Goal: Transaction & Acquisition: Book appointment/travel/reservation

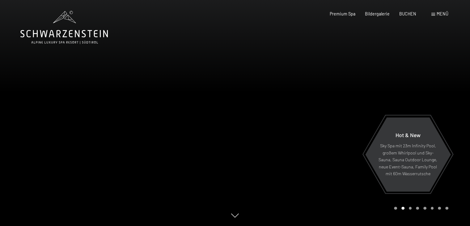
click at [431, 15] on span at bounding box center [433, 14] width 4 height 3
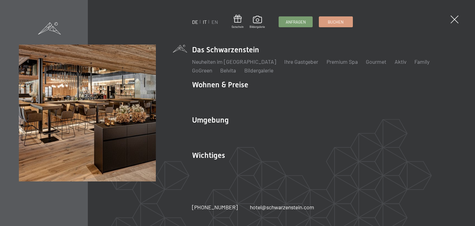
click at [205, 21] on link "IT" at bounding box center [205, 22] width 4 height 6
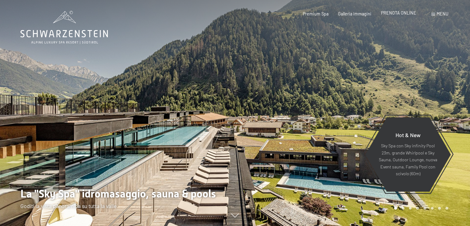
click at [400, 14] on span "PRENOTA ONLINE" at bounding box center [398, 12] width 35 height 5
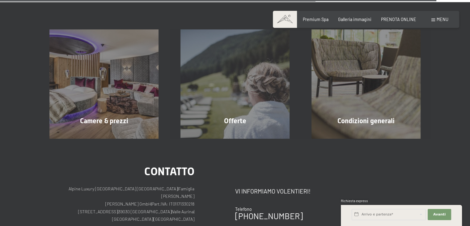
scroll to position [1791, 0]
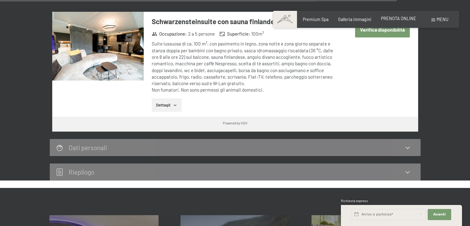
click at [399, 19] on span "PRENOTA ONLINE" at bounding box center [398, 18] width 35 height 5
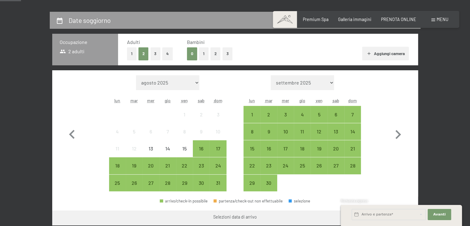
scroll to position [124, 0]
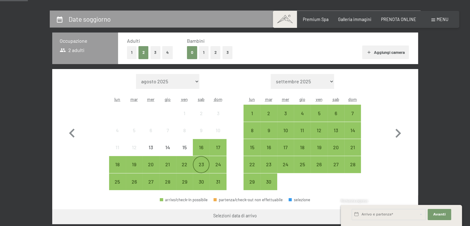
click at [199, 165] on div "23" at bounding box center [200, 169] width 15 height 15
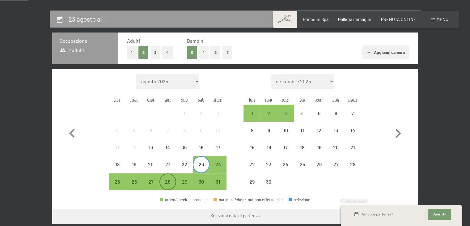
click at [167, 182] on div "28" at bounding box center [167, 186] width 15 height 15
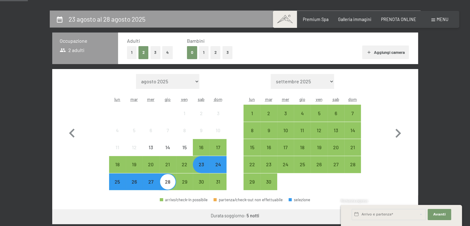
click at [154, 54] on button "3" at bounding box center [155, 52] width 10 height 13
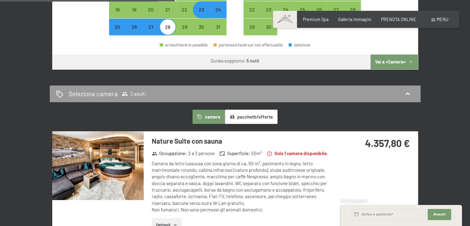
scroll to position [371, 0]
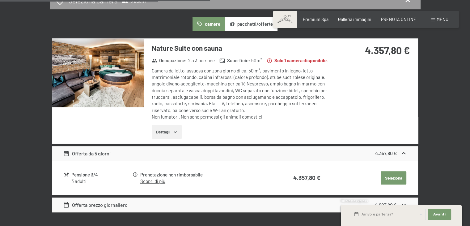
click at [162, 130] on button "Dettagli" at bounding box center [167, 132] width 30 height 14
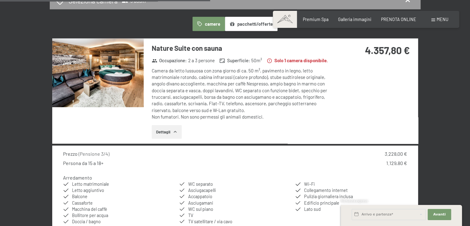
click at [163, 130] on button "Dettagli" at bounding box center [167, 132] width 30 height 14
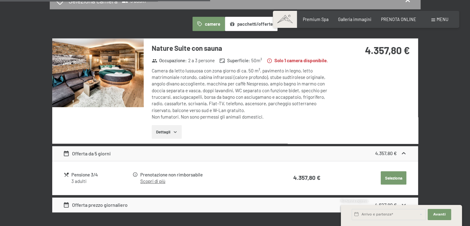
click at [163, 130] on button "Dettagli" at bounding box center [167, 132] width 30 height 14
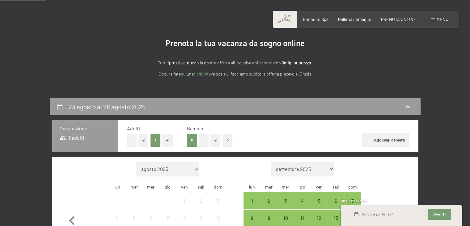
scroll to position [0, 0]
